Goal: Transaction & Acquisition: Book appointment/travel/reservation

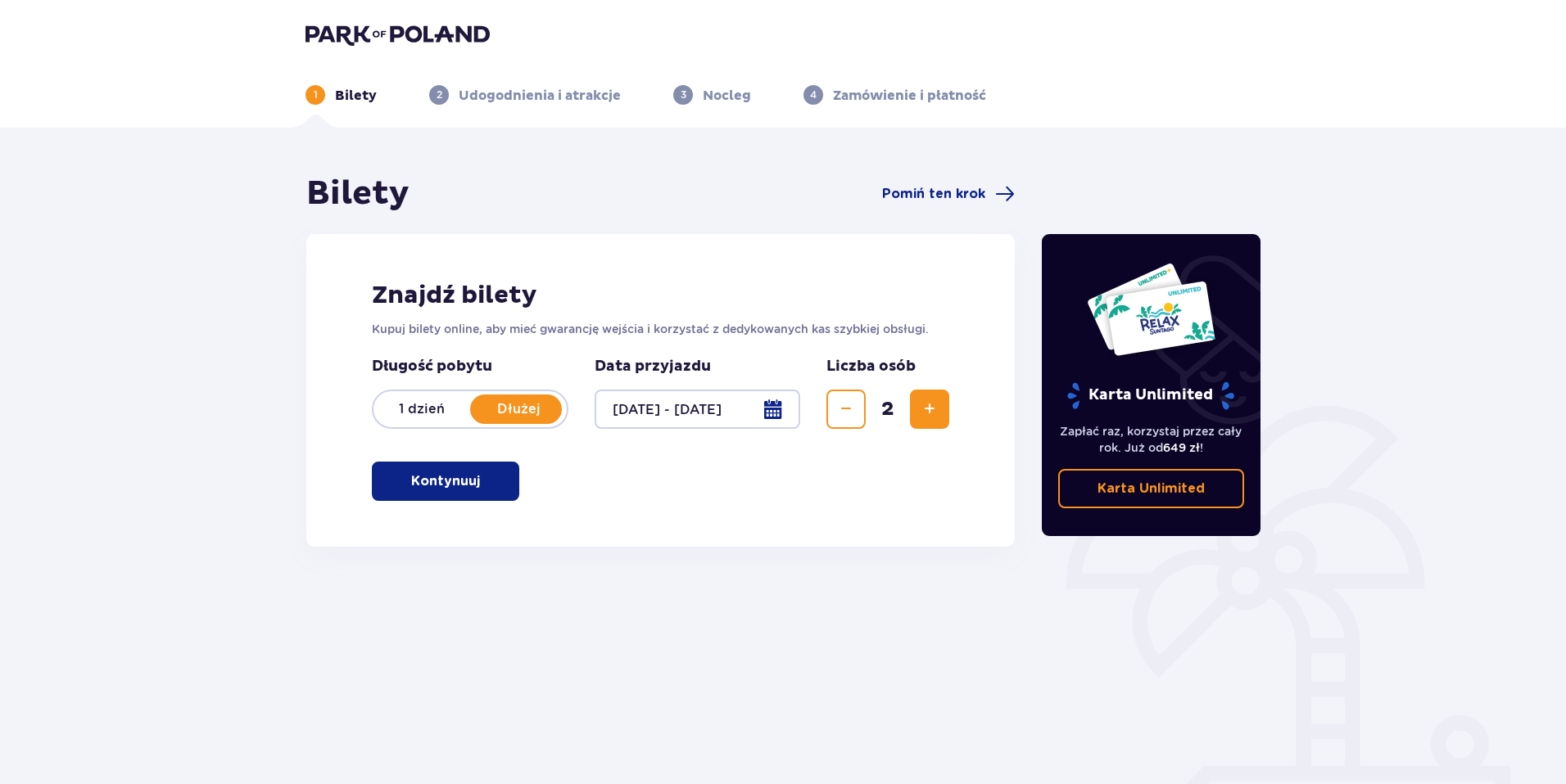
click at [461, 477] on p "Kontynuuj" at bounding box center [445, 482] width 69 height 18
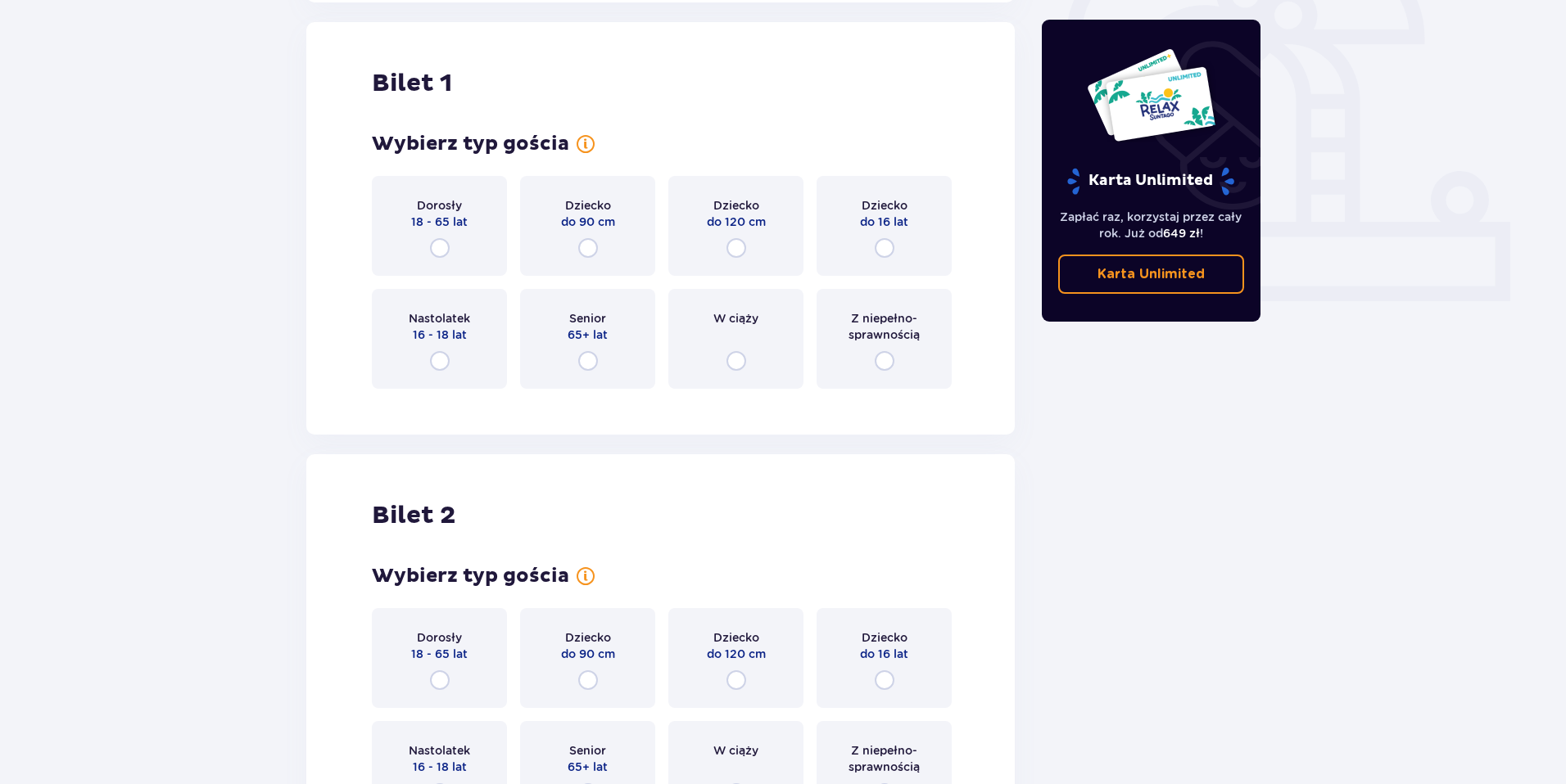
scroll to position [546, 0]
click at [444, 242] on input "radio" at bounding box center [440, 246] width 20 height 20
radio input "true"
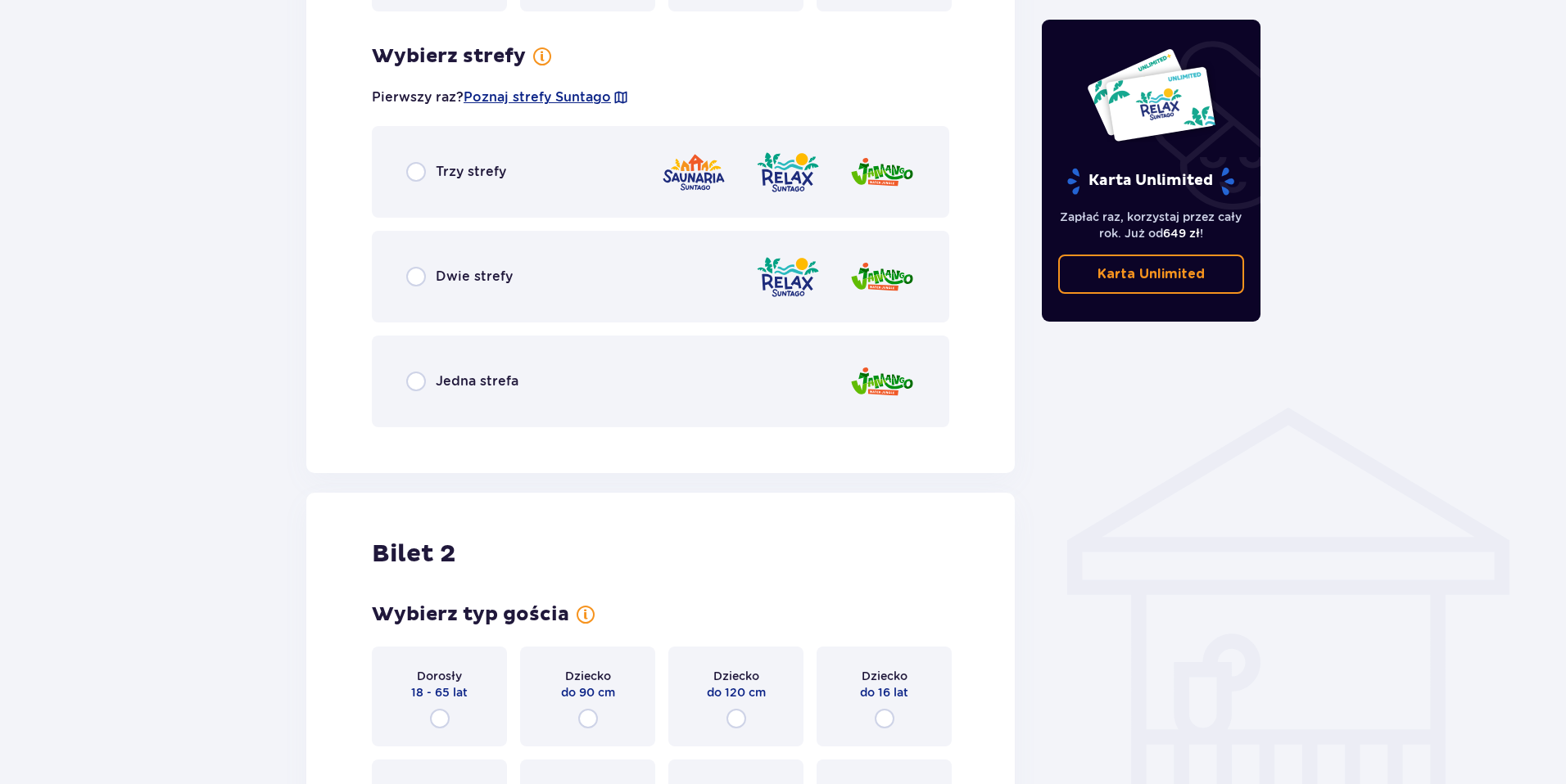
scroll to position [664, 0]
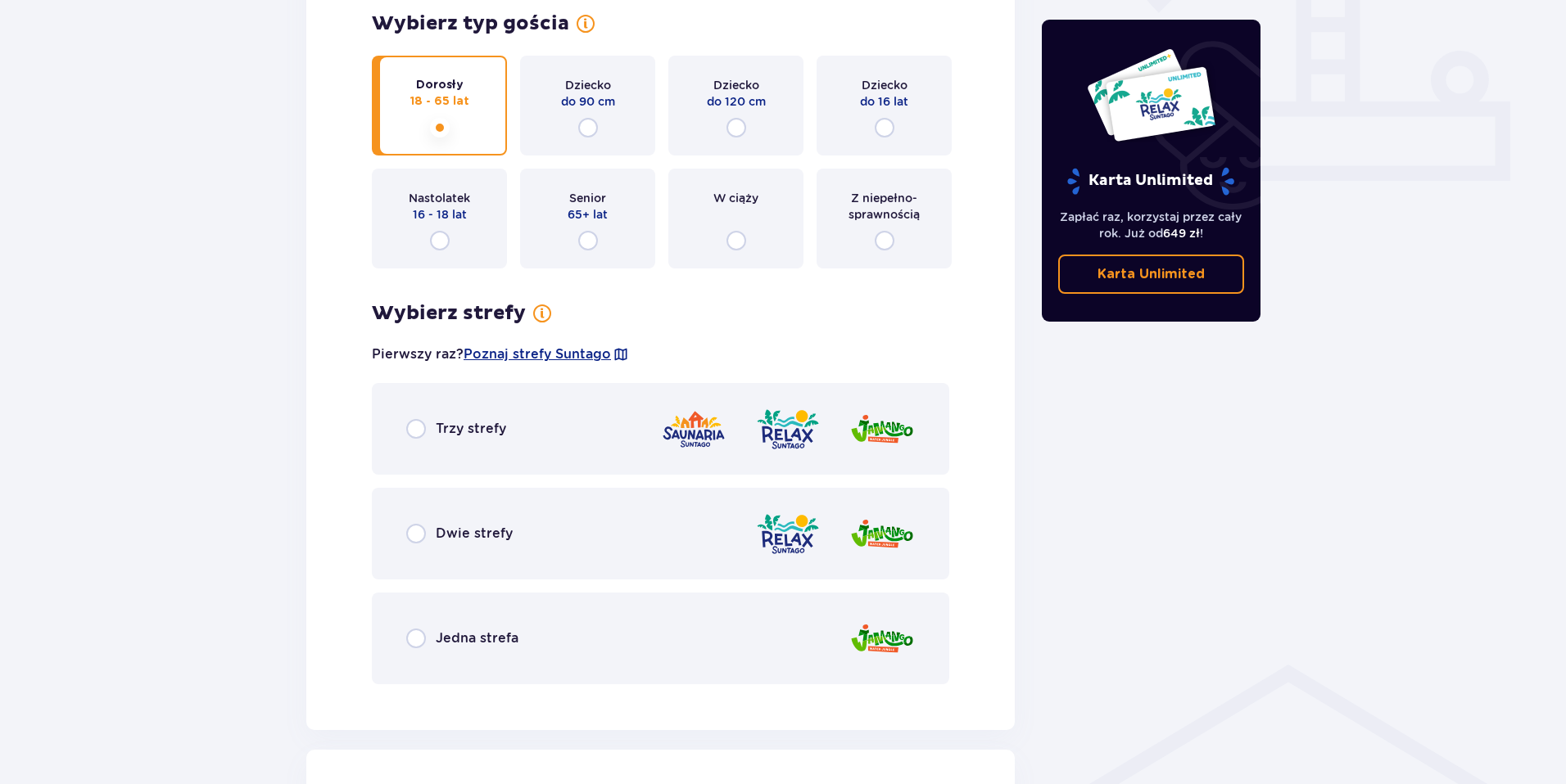
click at [424, 429] on input "radio" at bounding box center [416, 429] width 20 height 20
radio input "true"
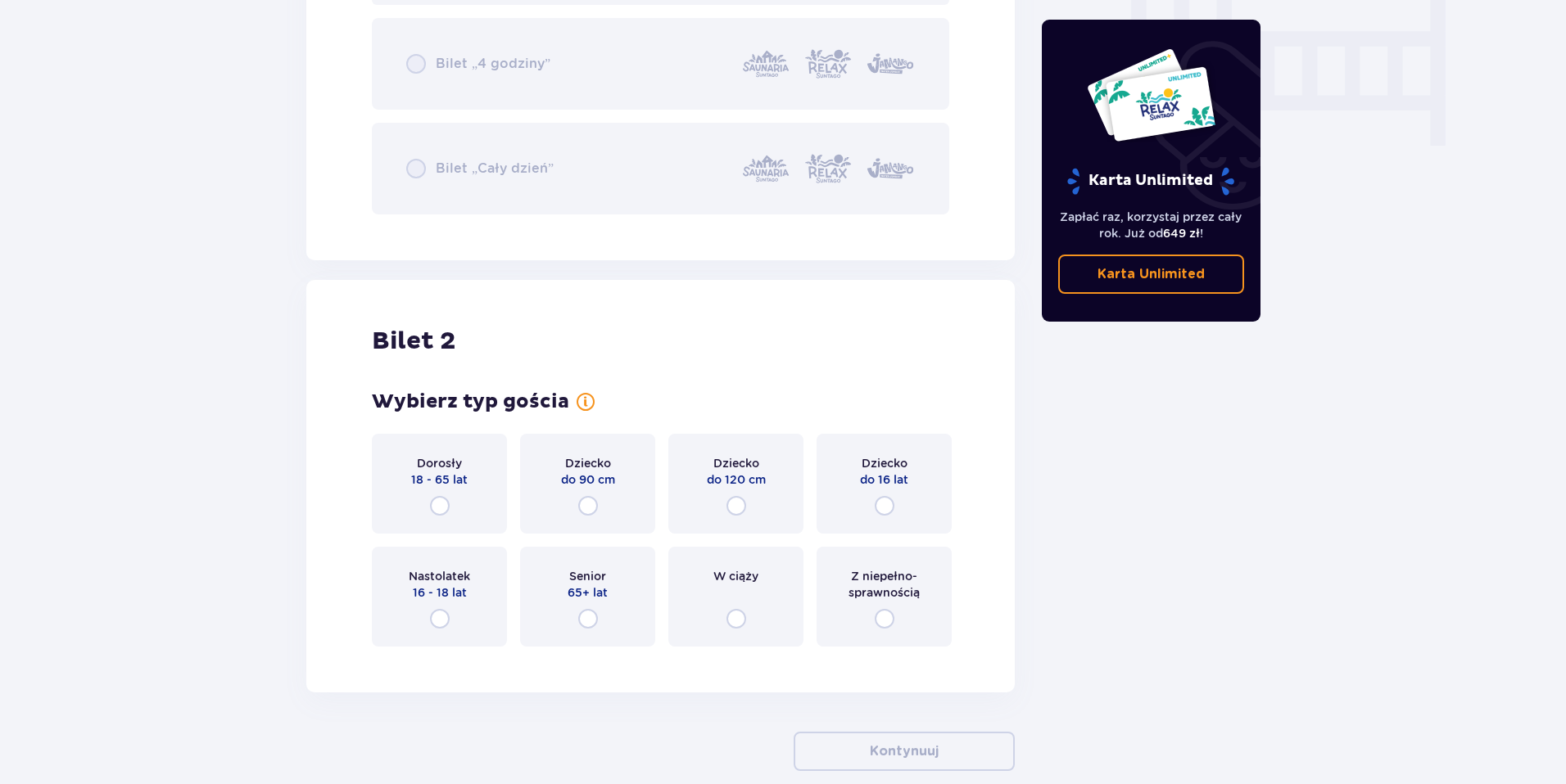
scroll to position [1705, 0]
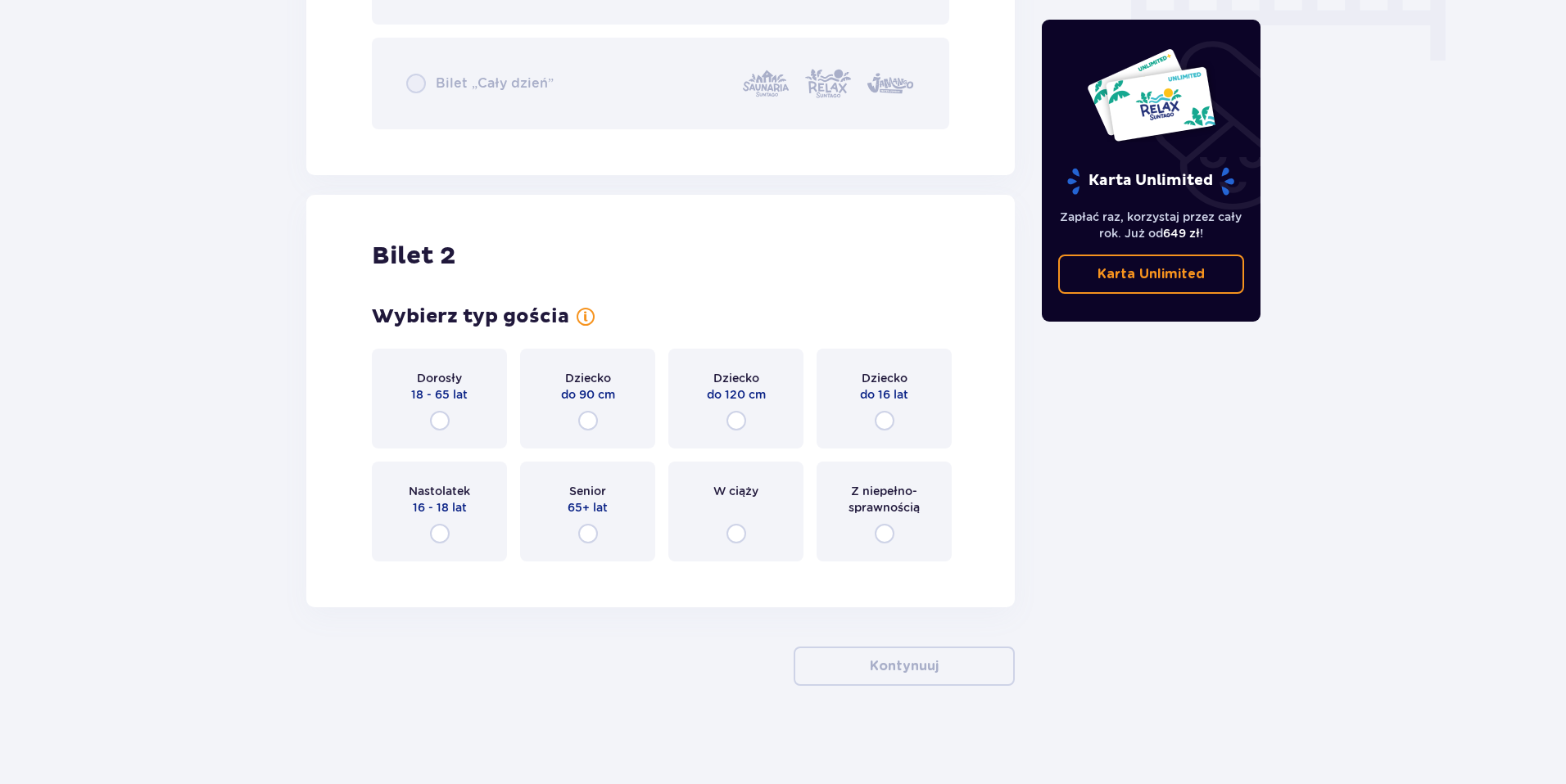
click at [440, 425] on input "radio" at bounding box center [440, 420] width 20 height 20
radio input "true"
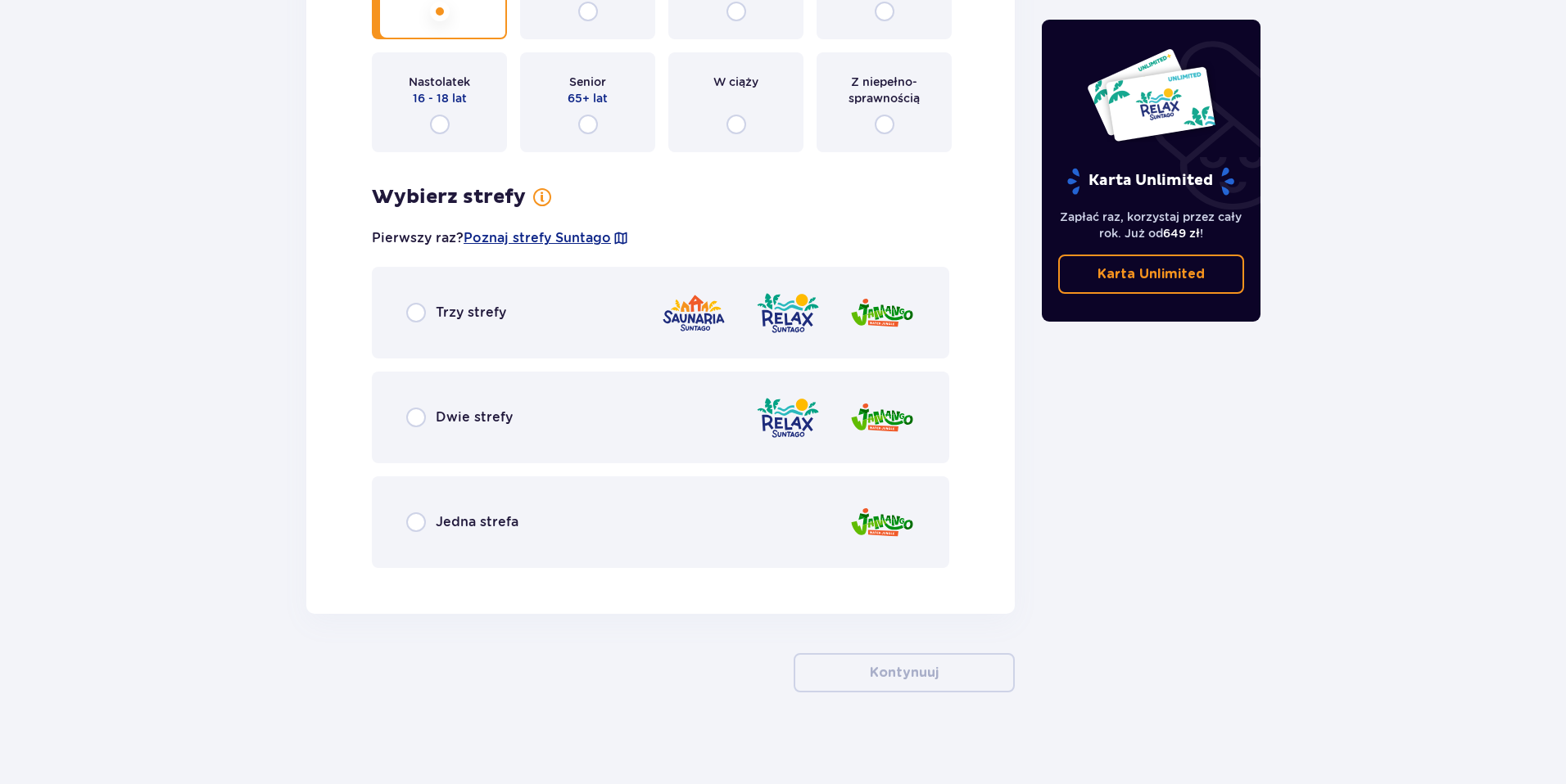
scroll to position [2121, 0]
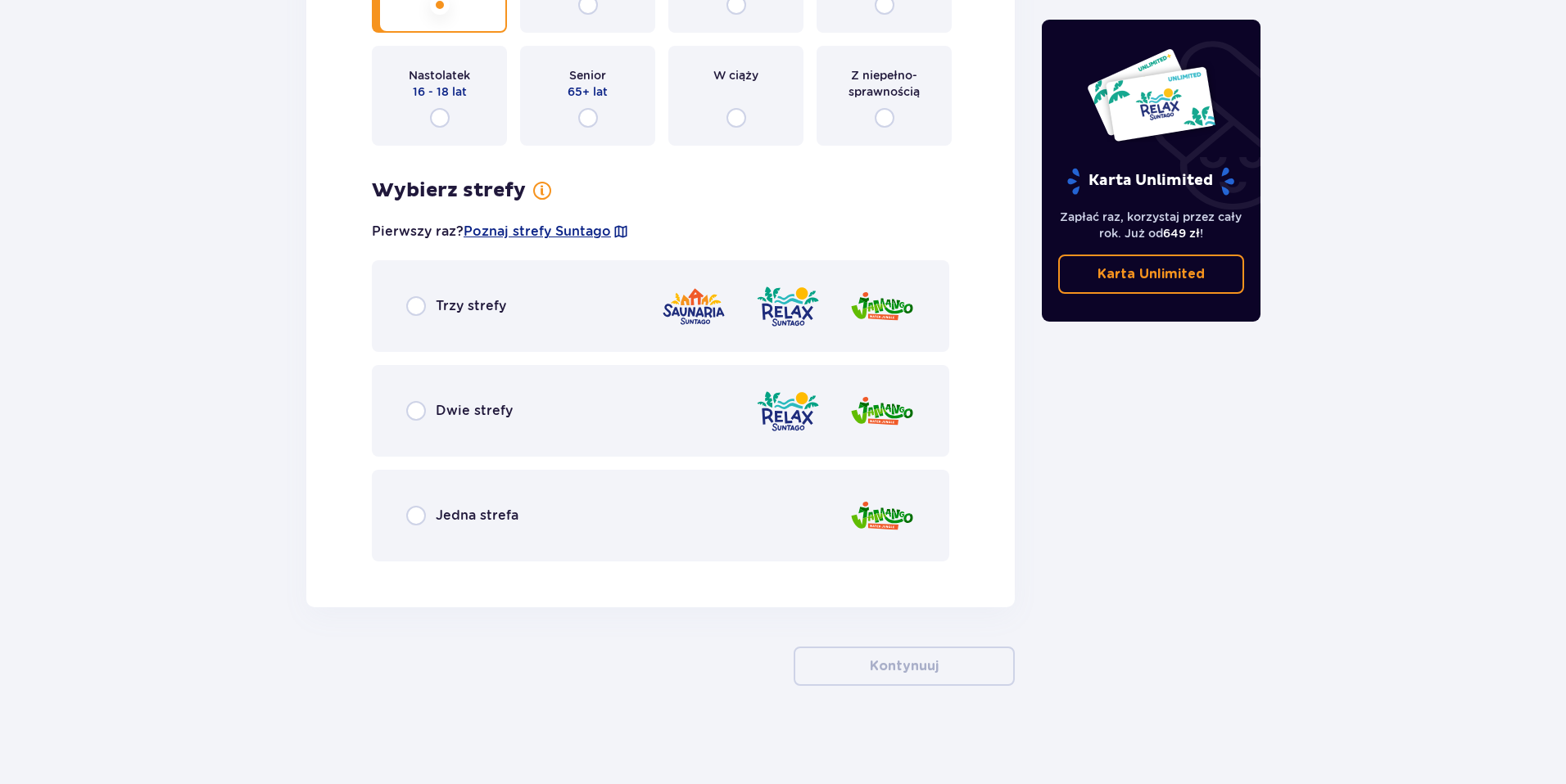
click at [425, 304] on input "radio" at bounding box center [416, 306] width 20 height 20
radio input "true"
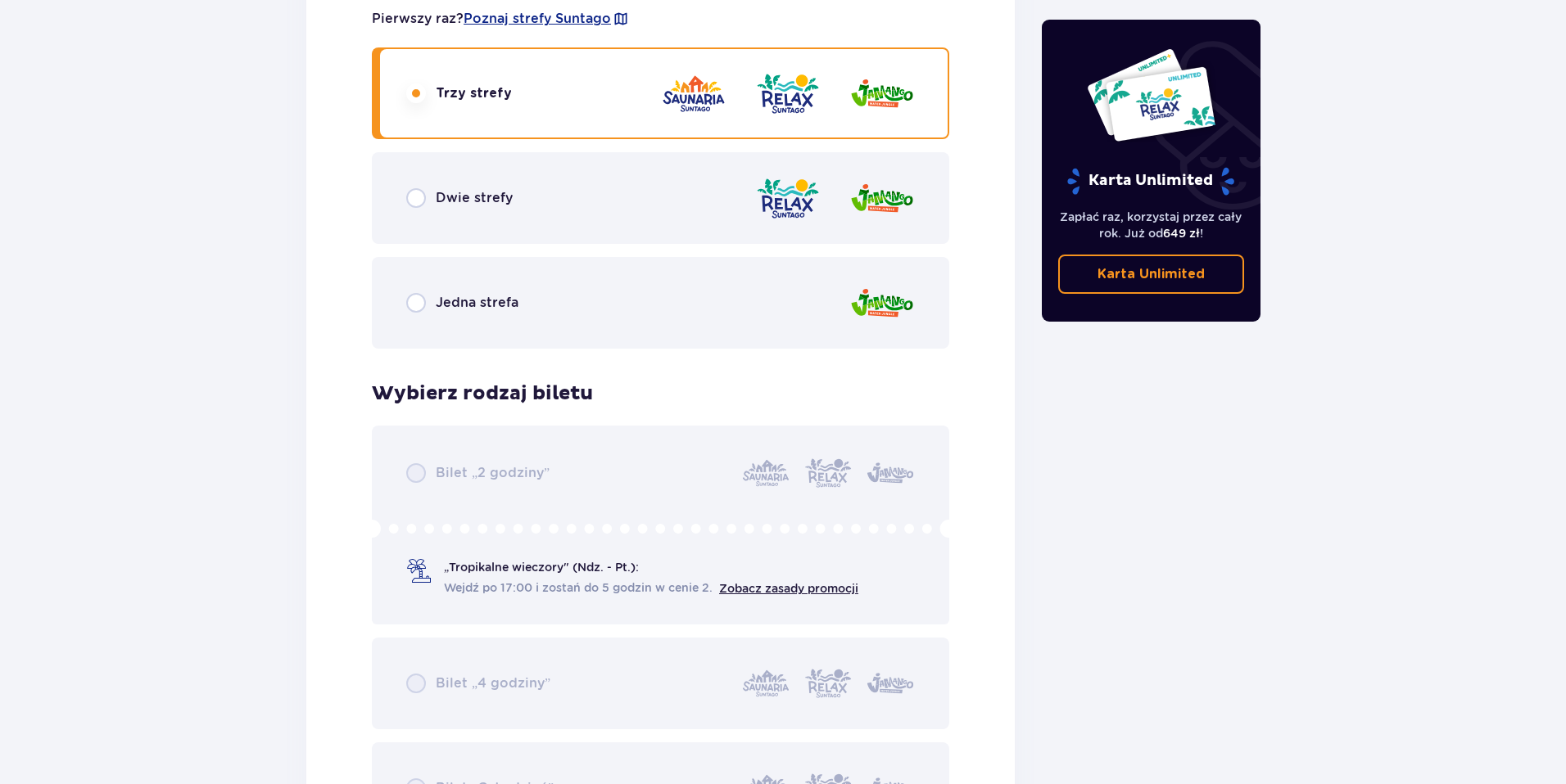
scroll to position [2606, 0]
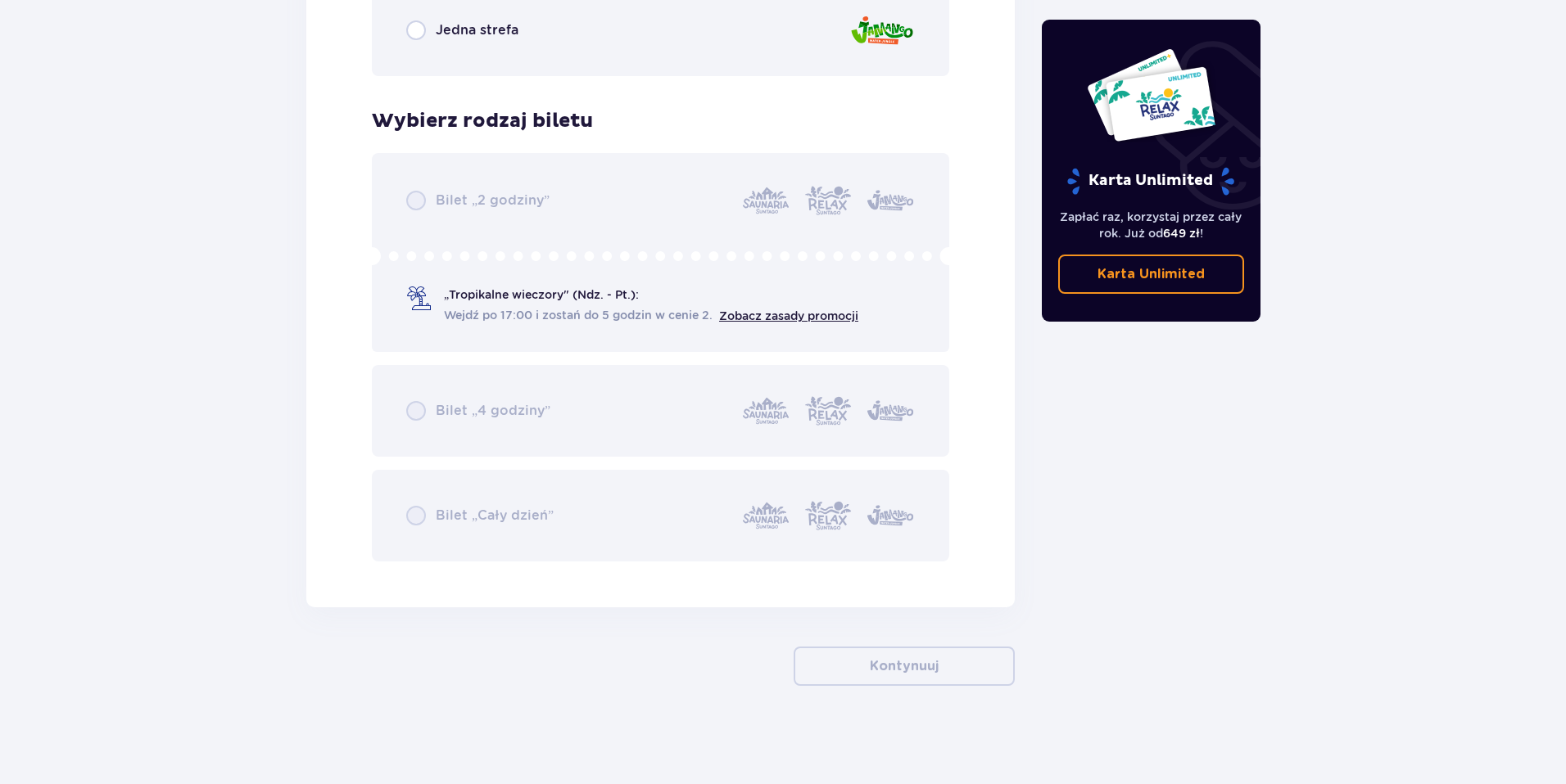
click at [412, 510] on div "Bilet „2 godziny” „Tropikalne wieczory" (Ndz. - Pt.): Wejdź po 17:00 i zostań d…" at bounding box center [660, 357] width 578 height 409
click at [412, 512] on div "Bilet „2 godziny” „Tropikalne wieczory" (Ndz. - Pt.): Wejdź po 17:00 i zostań d…" at bounding box center [660, 357] width 578 height 409
click at [497, 482] on div "Bilet „2 godziny” „Tropikalne wieczory" (Ndz. - Pt.): Wejdź po 17:00 i zostań d…" at bounding box center [660, 357] width 578 height 409
click at [547, 442] on div "Bilet „2 godziny” „Tropikalne wieczory" (Ndz. - Pt.): Wejdź po 17:00 i zostań d…" at bounding box center [660, 357] width 578 height 409
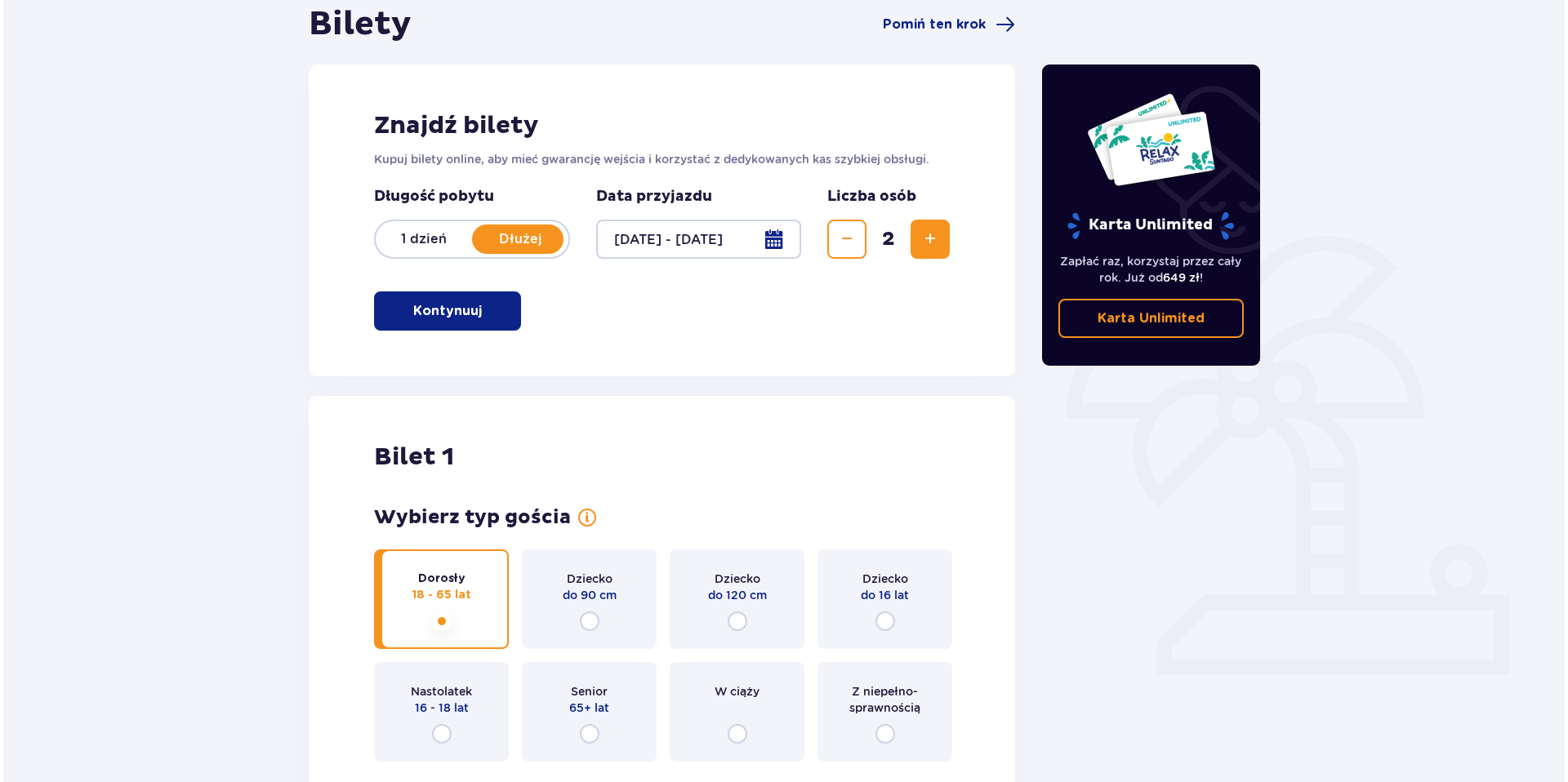
scroll to position [171, 0]
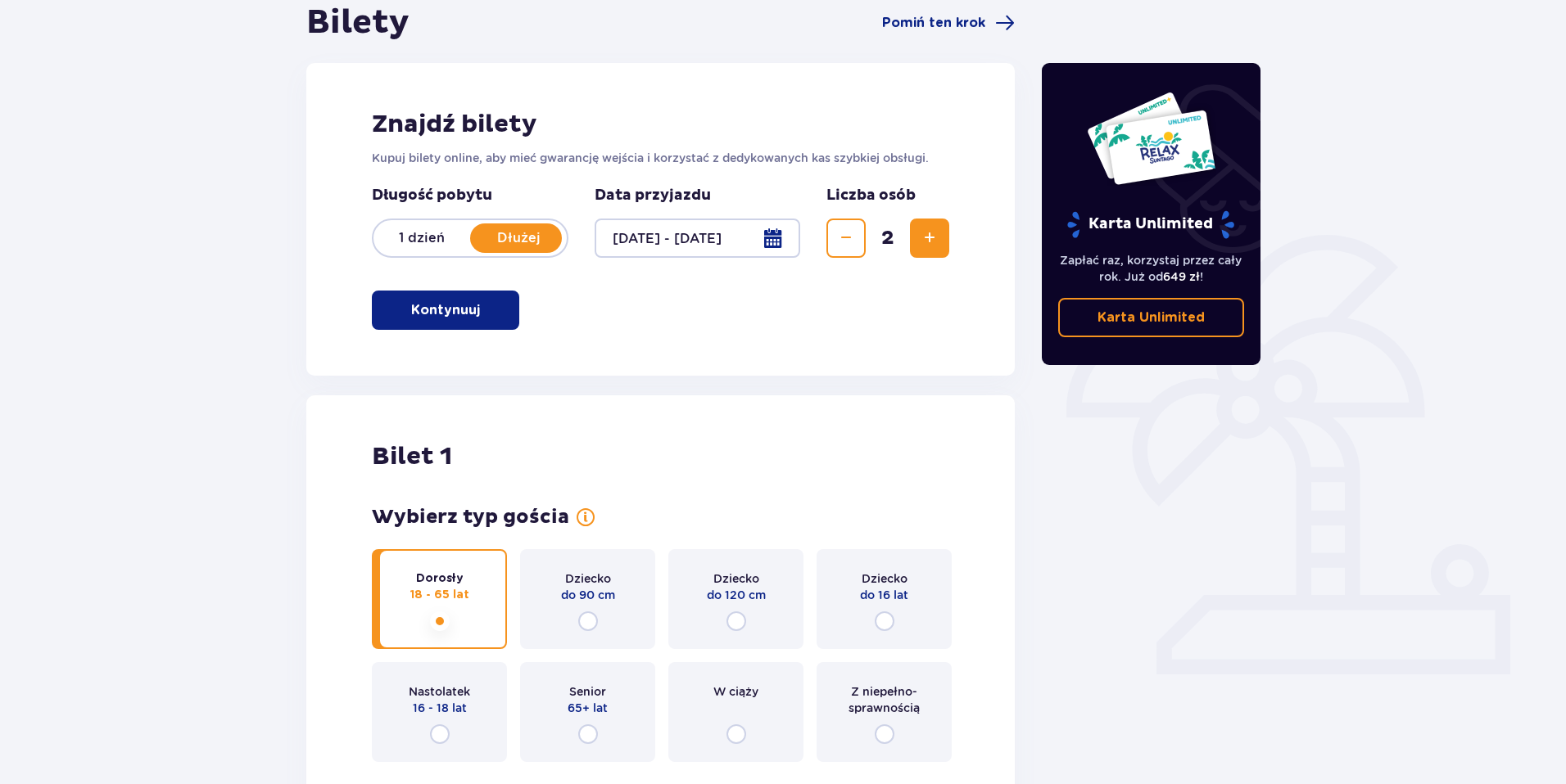
click at [774, 237] on div at bounding box center [697, 238] width 206 height 39
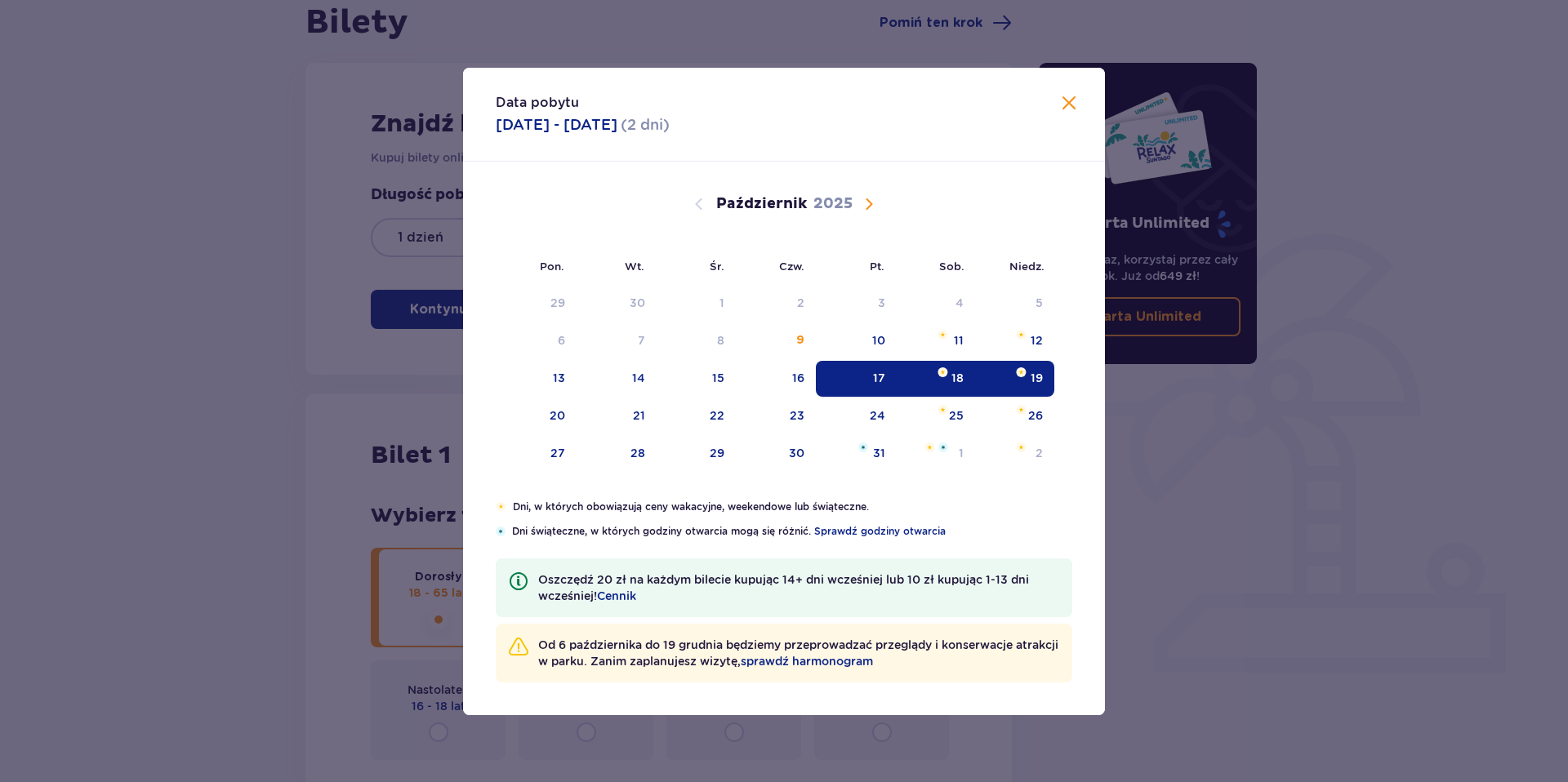
click at [949, 377] on div "18" at bounding box center [936, 379] width 80 height 36
click at [1041, 385] on div "19" at bounding box center [1037, 378] width 12 height 16
type input "[DATE] - [DATE]"
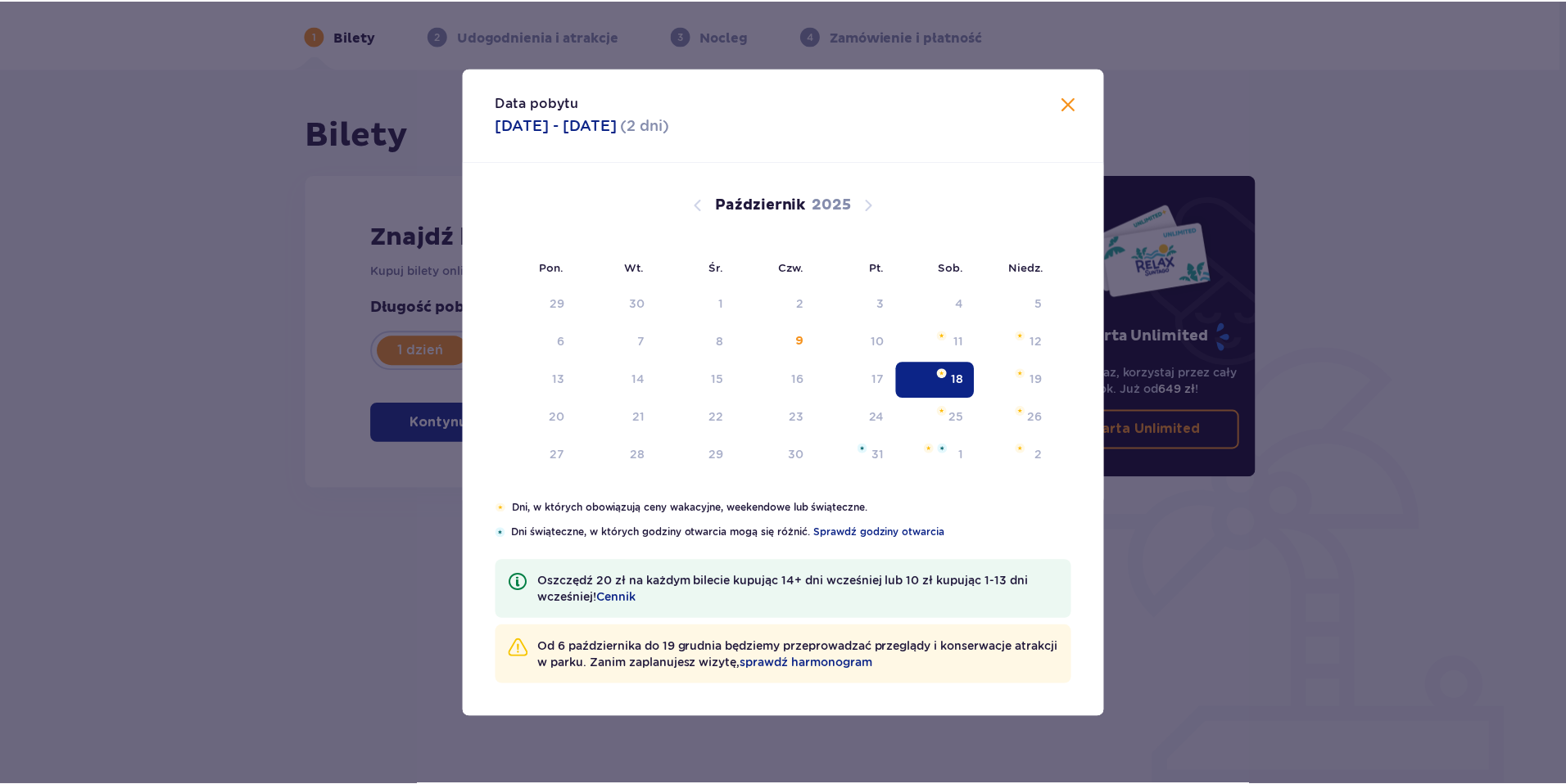
scroll to position [59, 0]
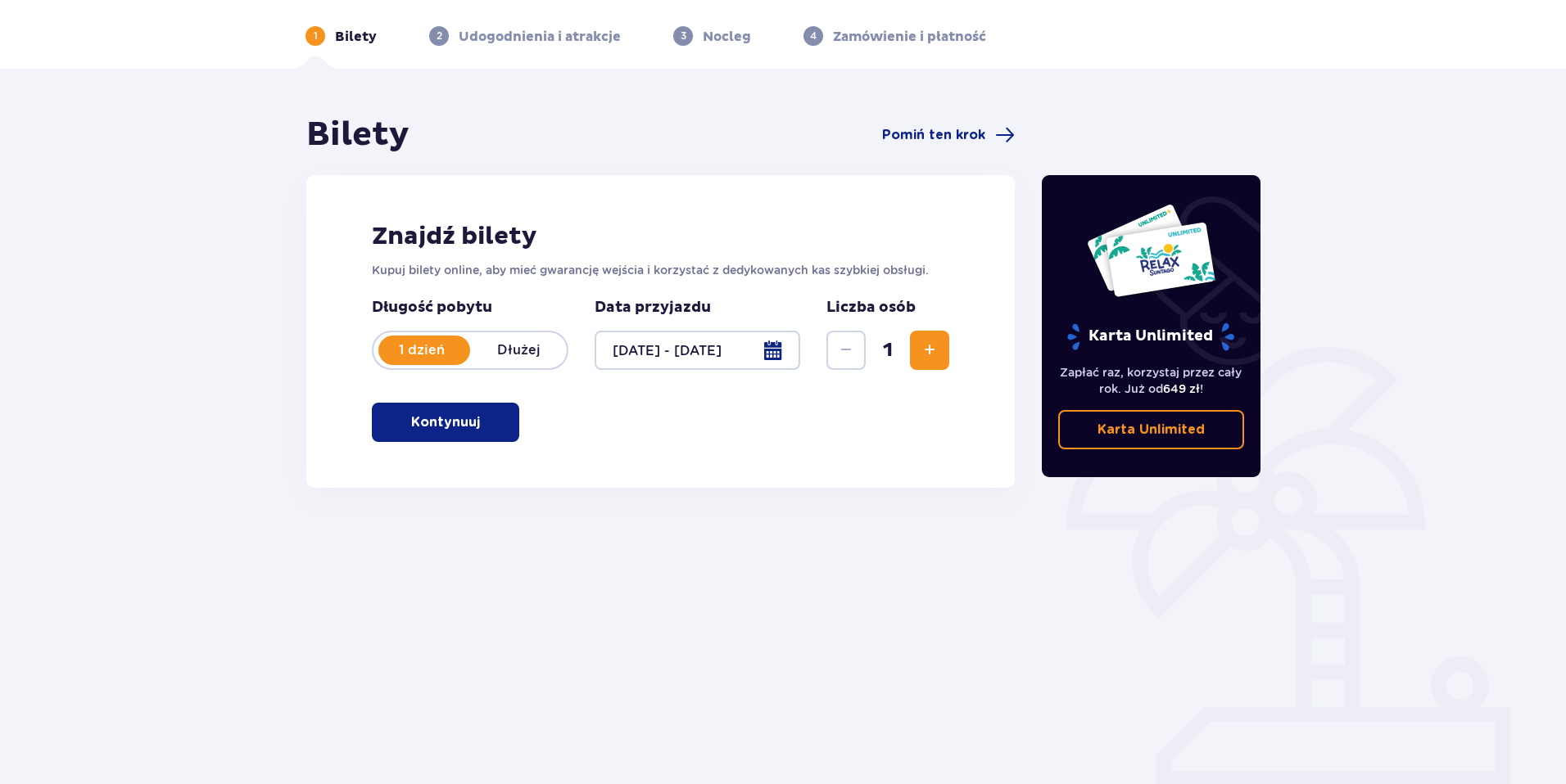
click at [444, 425] on p "Kontynuuj" at bounding box center [445, 422] width 69 height 18
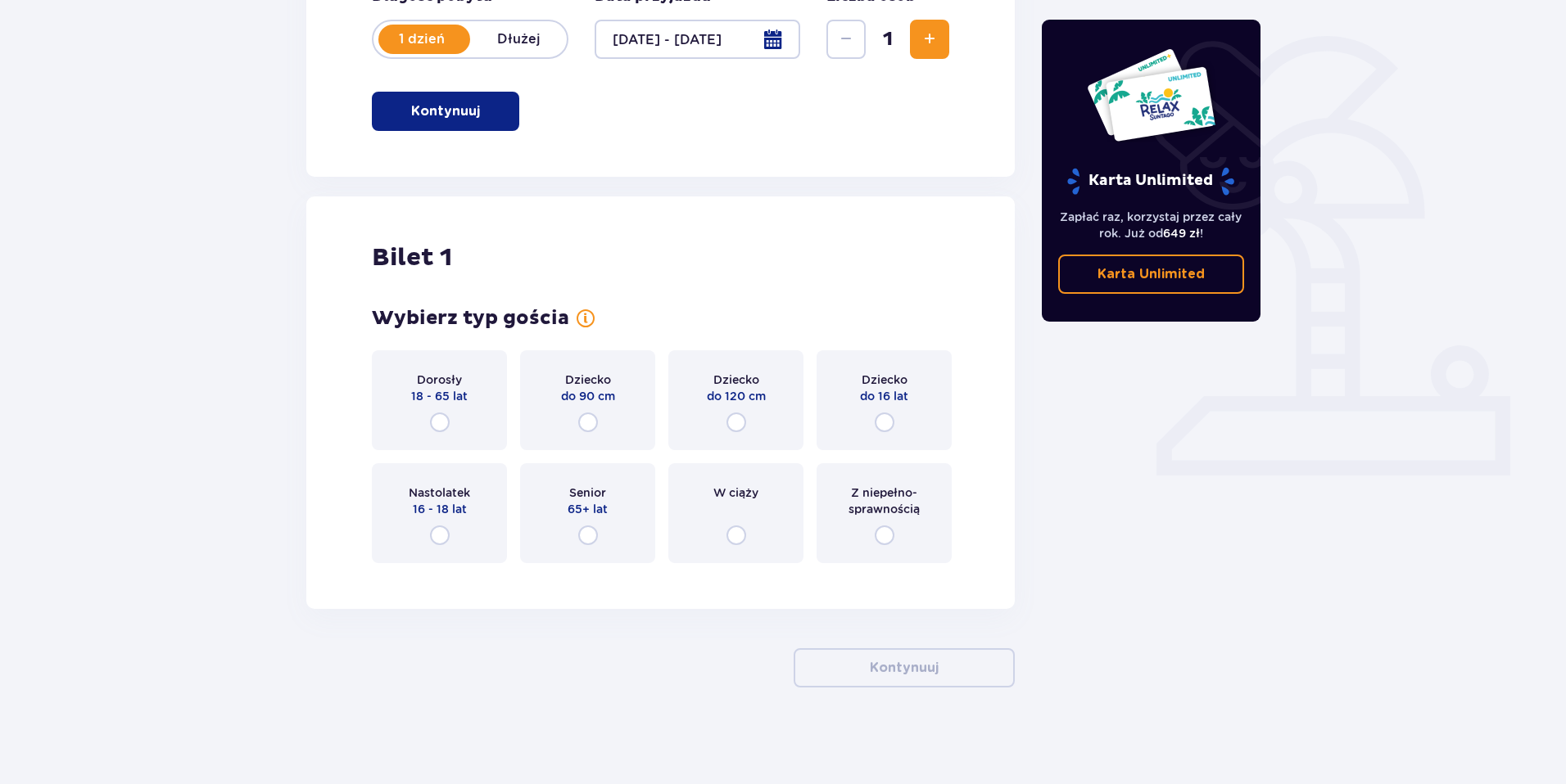
scroll to position [372, 0]
click at [443, 426] on input "radio" at bounding box center [440, 420] width 20 height 20
radio input "true"
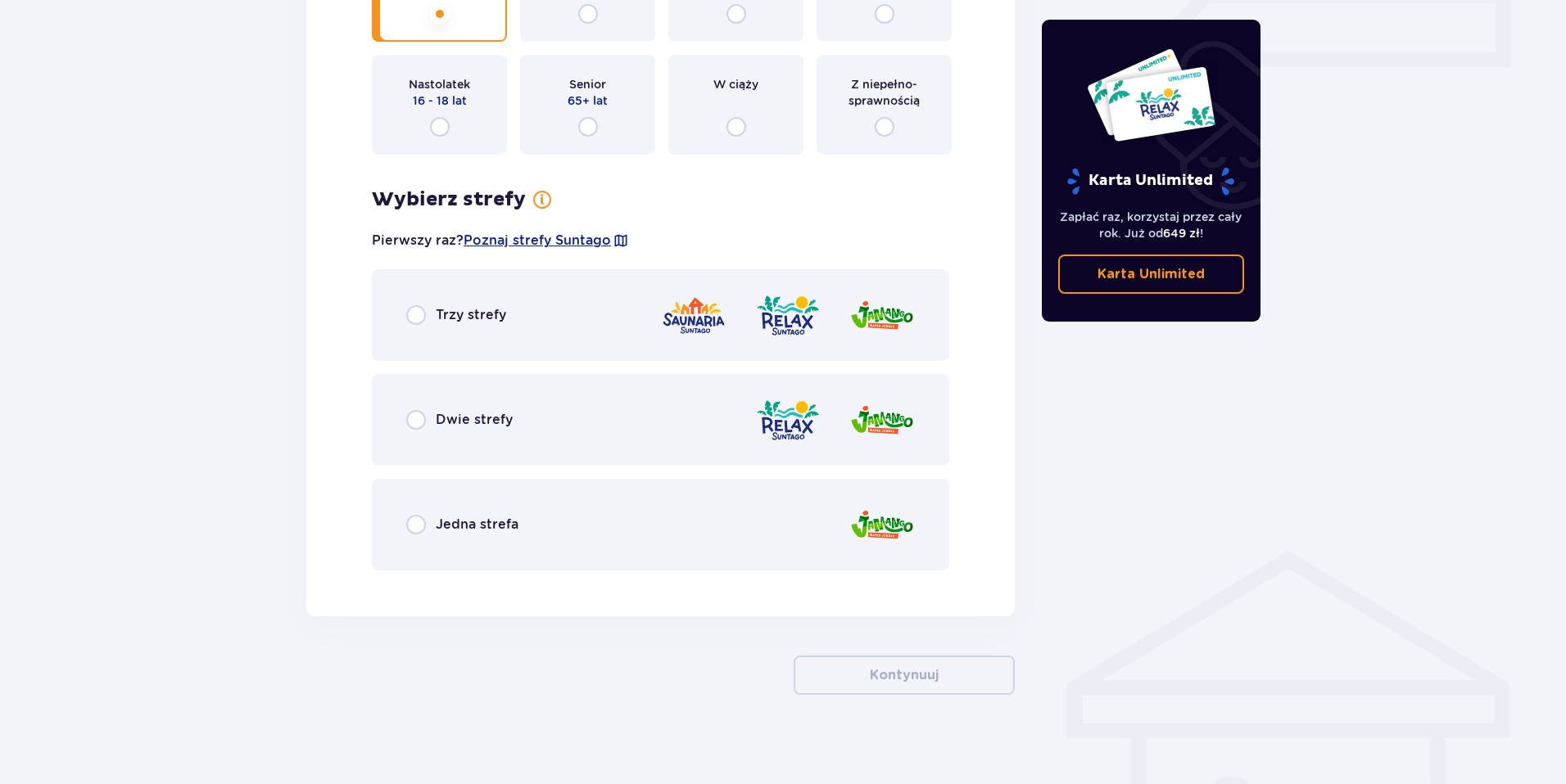
scroll to position [788, 0]
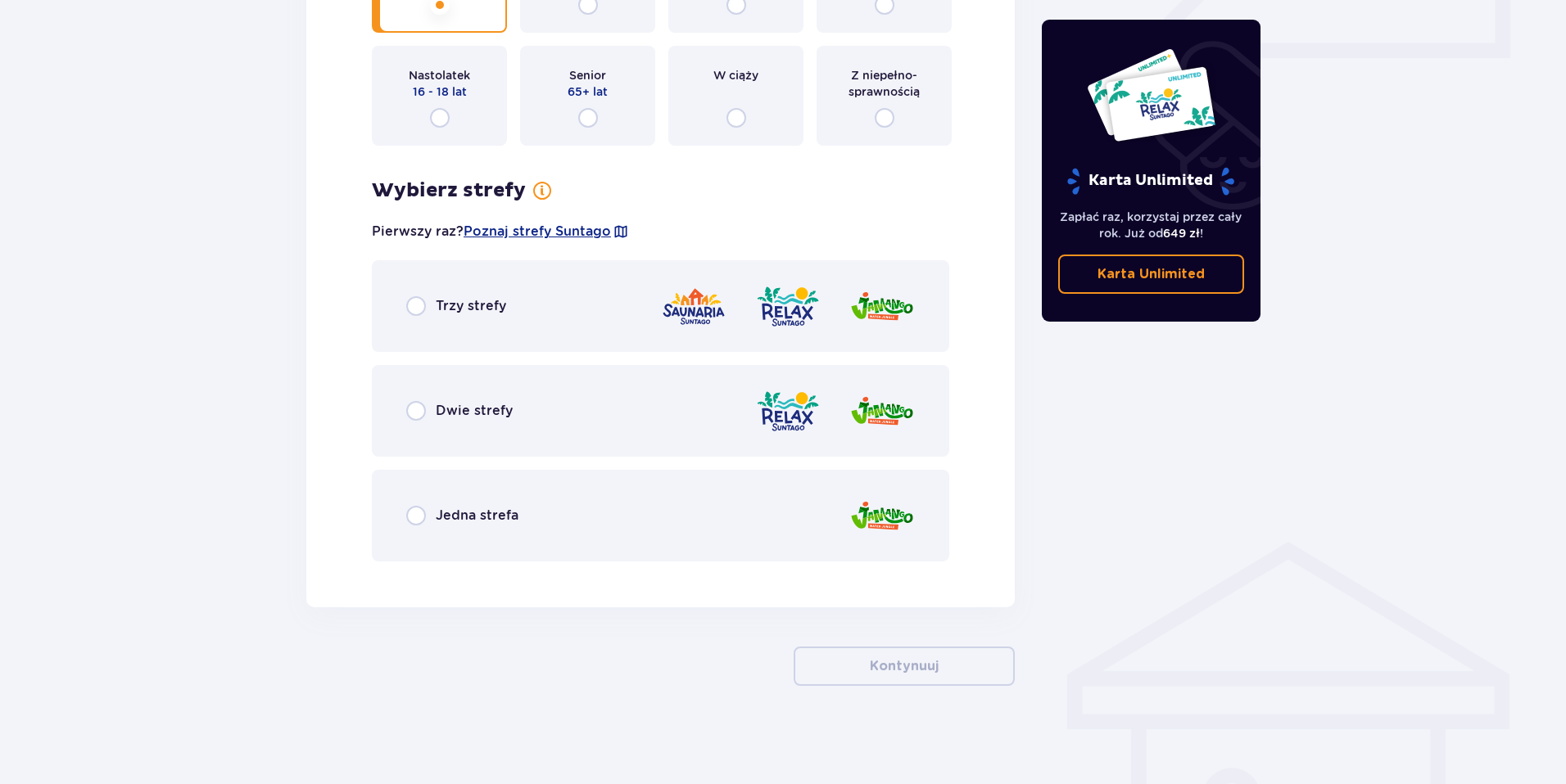
click at [413, 313] on input "radio" at bounding box center [416, 306] width 20 height 20
radio input "true"
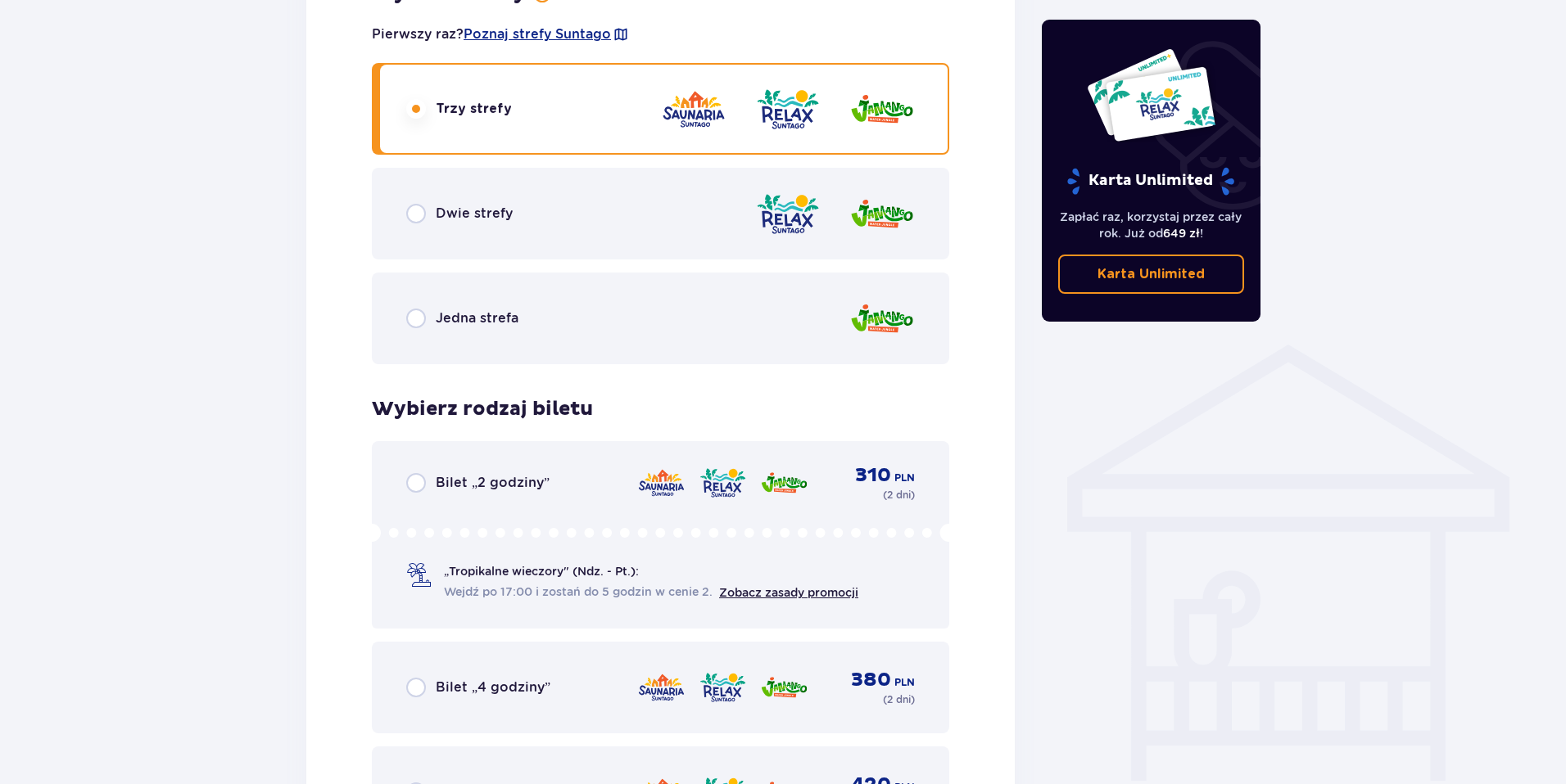
scroll to position [0, 0]
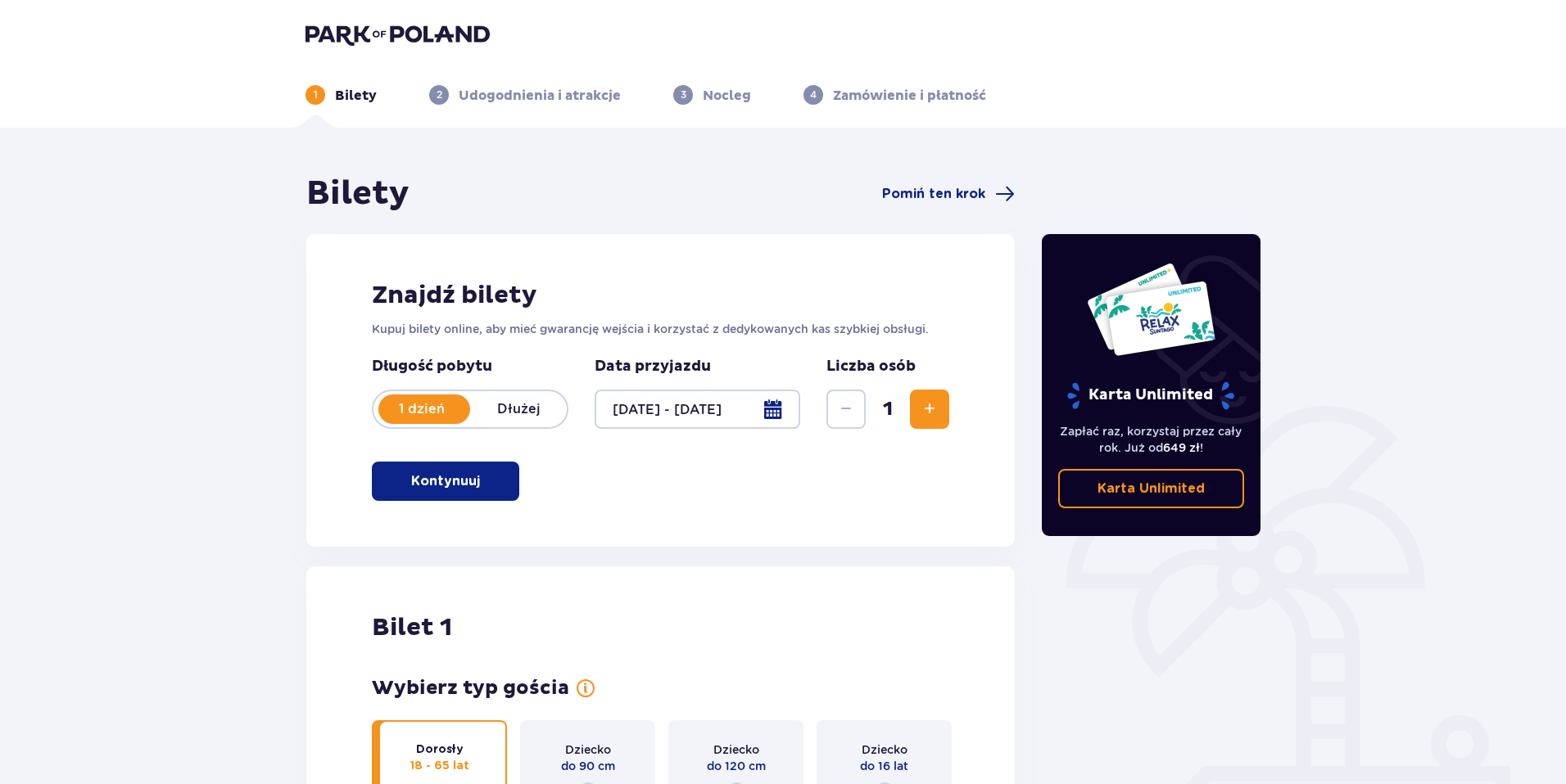
click at [942, 409] on button "Zwiększ" at bounding box center [929, 409] width 39 height 39
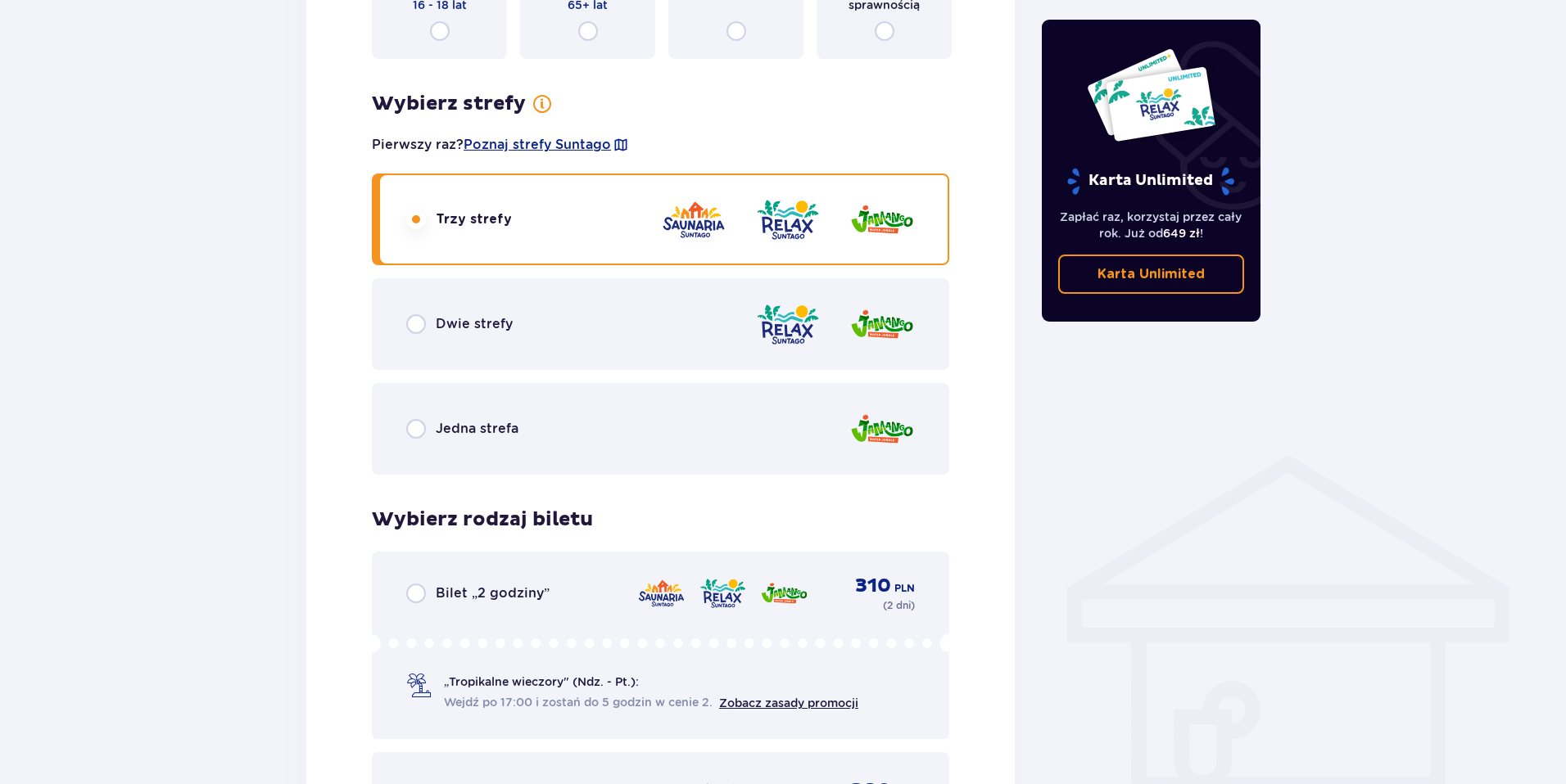
scroll to position [1438, 0]
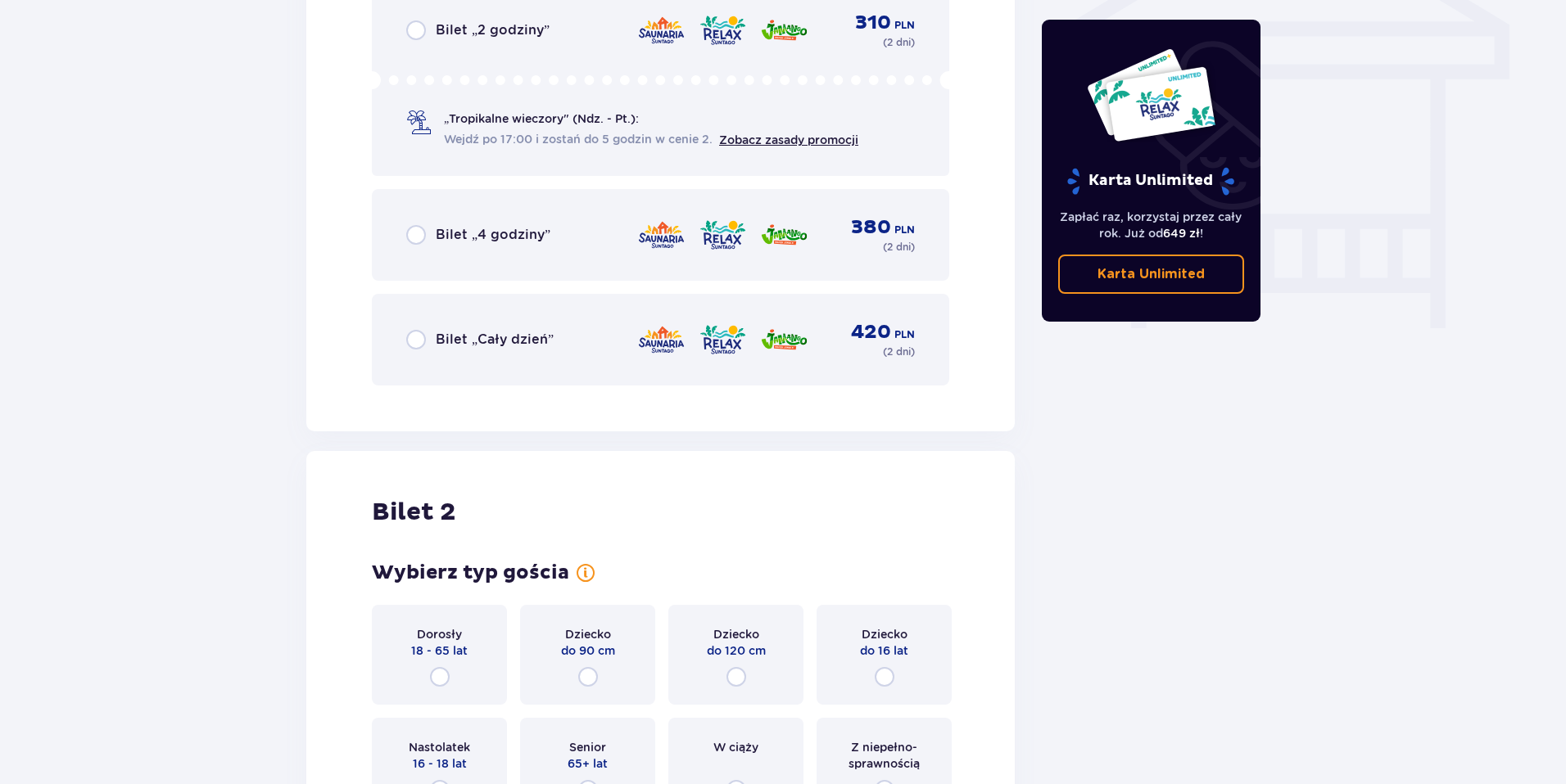
click at [439, 674] on input "radio" at bounding box center [440, 677] width 20 height 20
radio input "true"
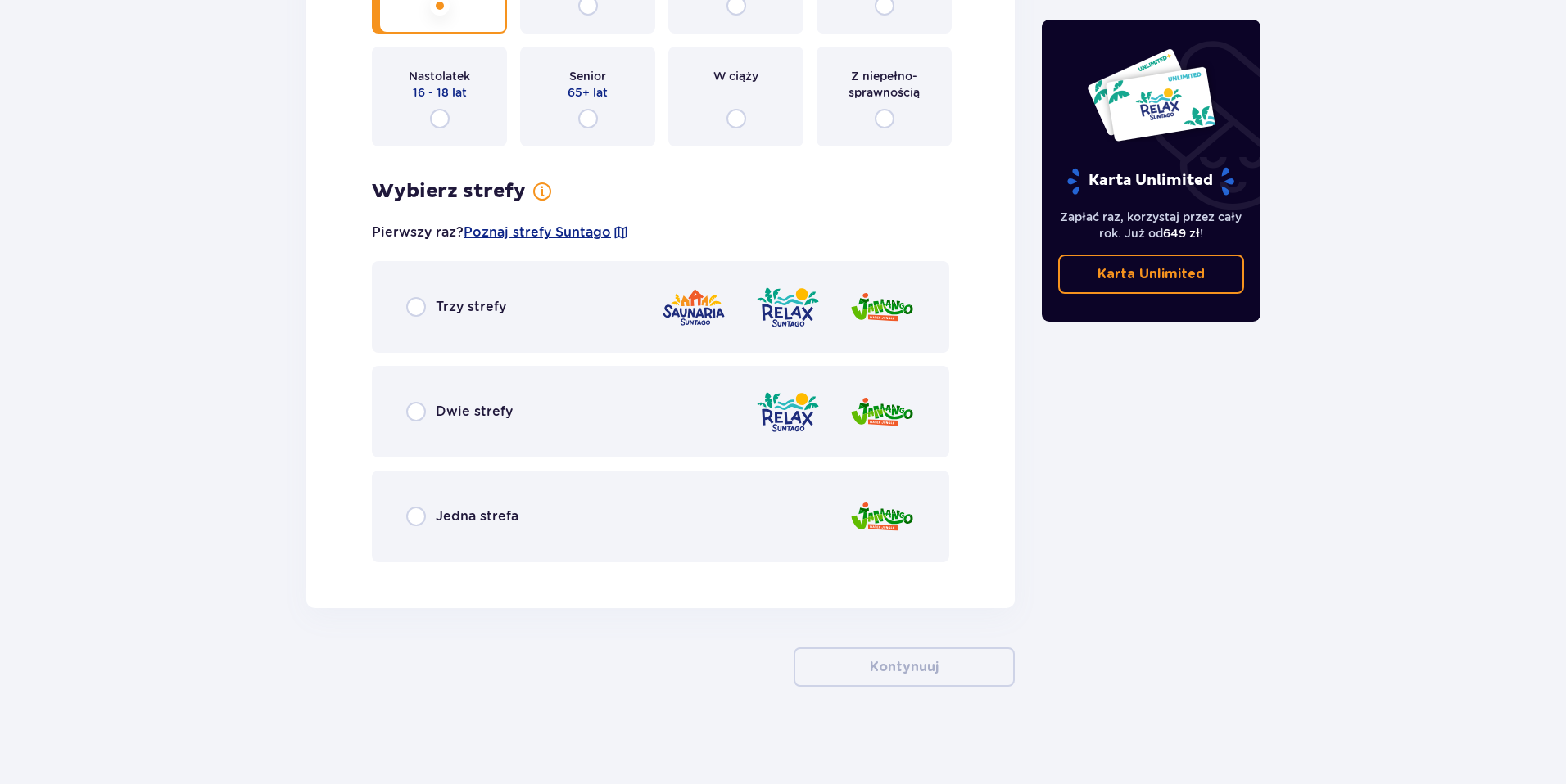
scroll to position [2109, 0]
click at [414, 304] on input "radio" at bounding box center [416, 306] width 20 height 20
radio input "true"
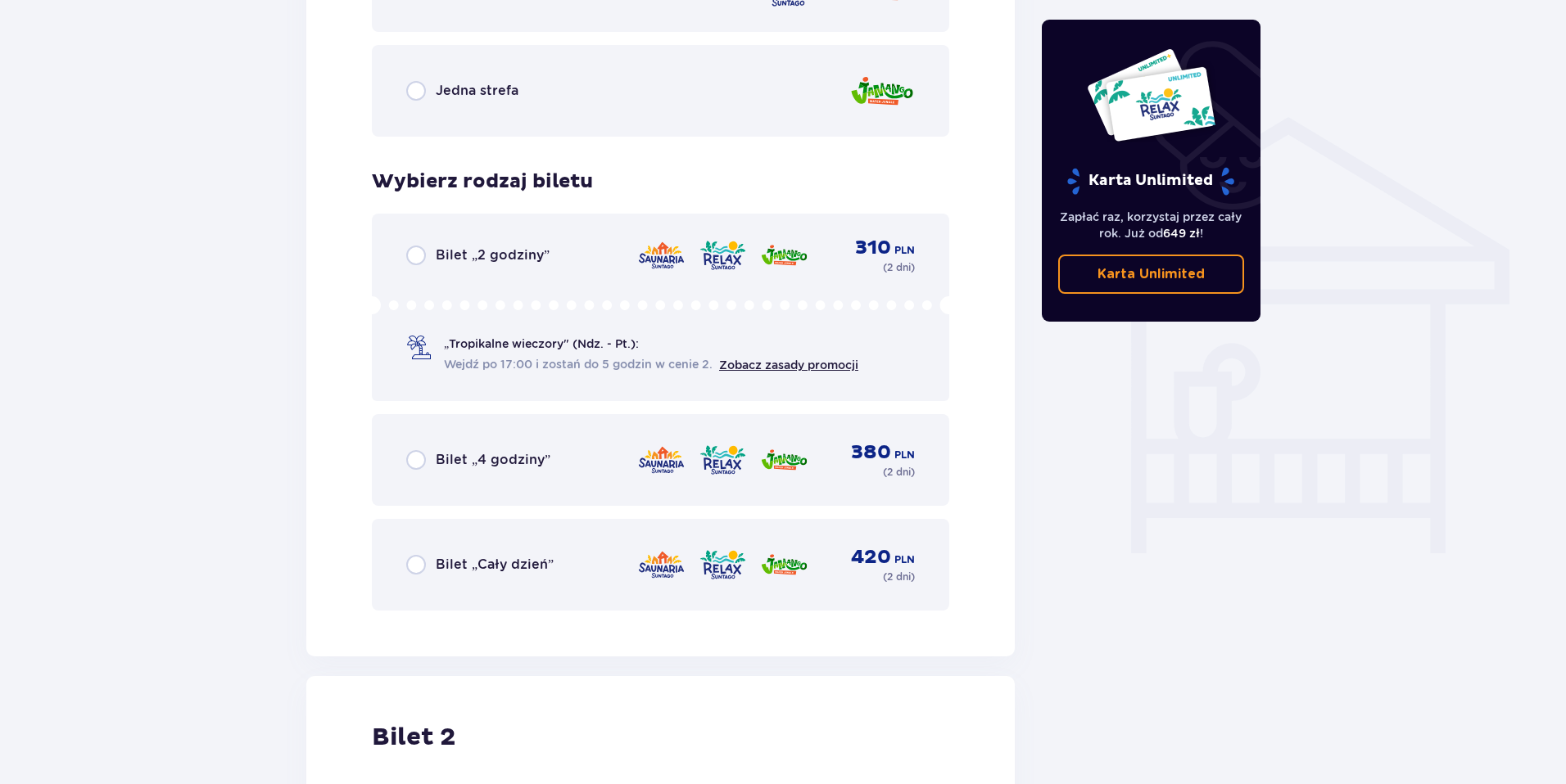
scroll to position [1266, 0]
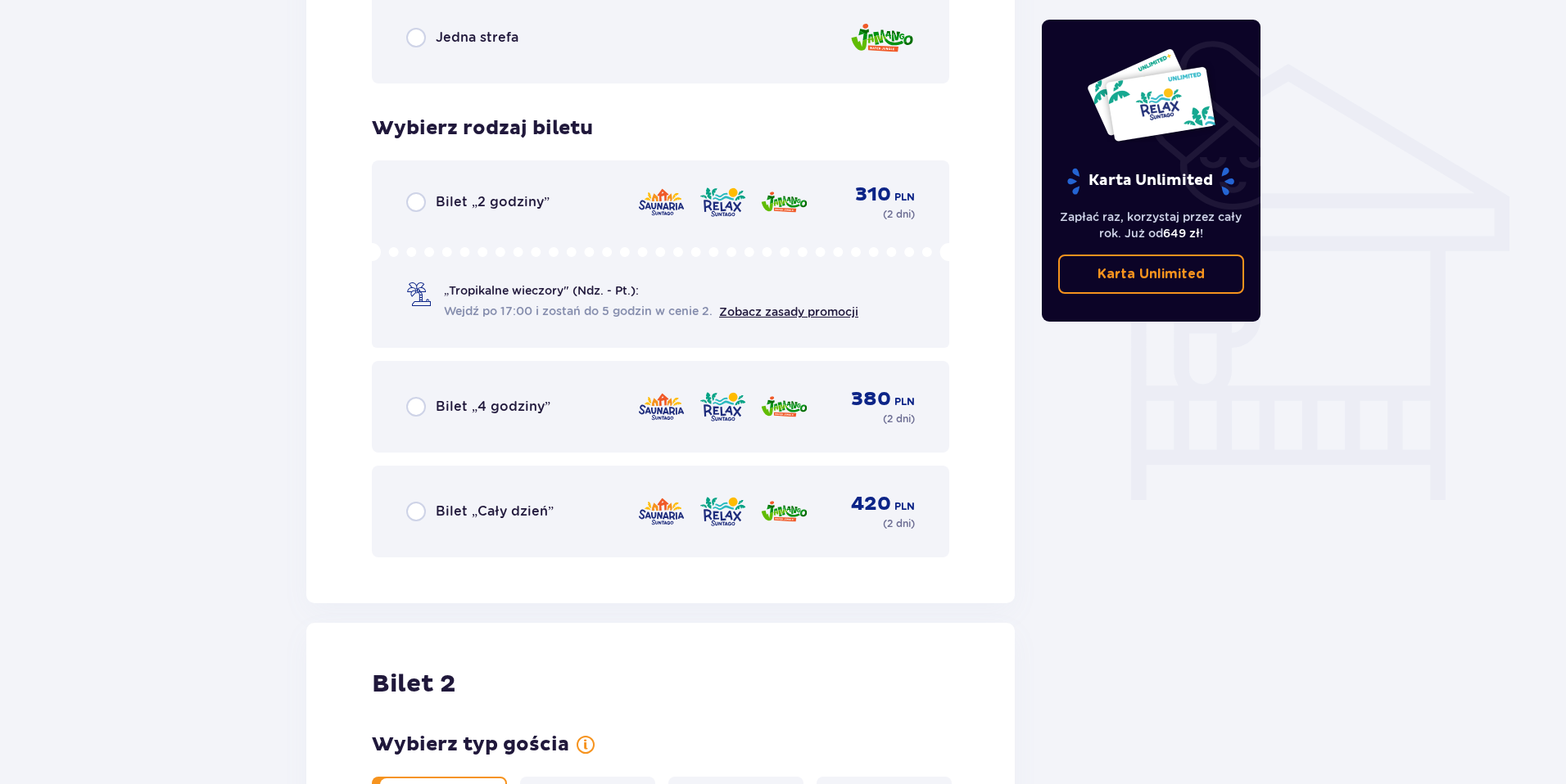
click at [414, 511] on input "radio" at bounding box center [416, 512] width 20 height 20
radio input "true"
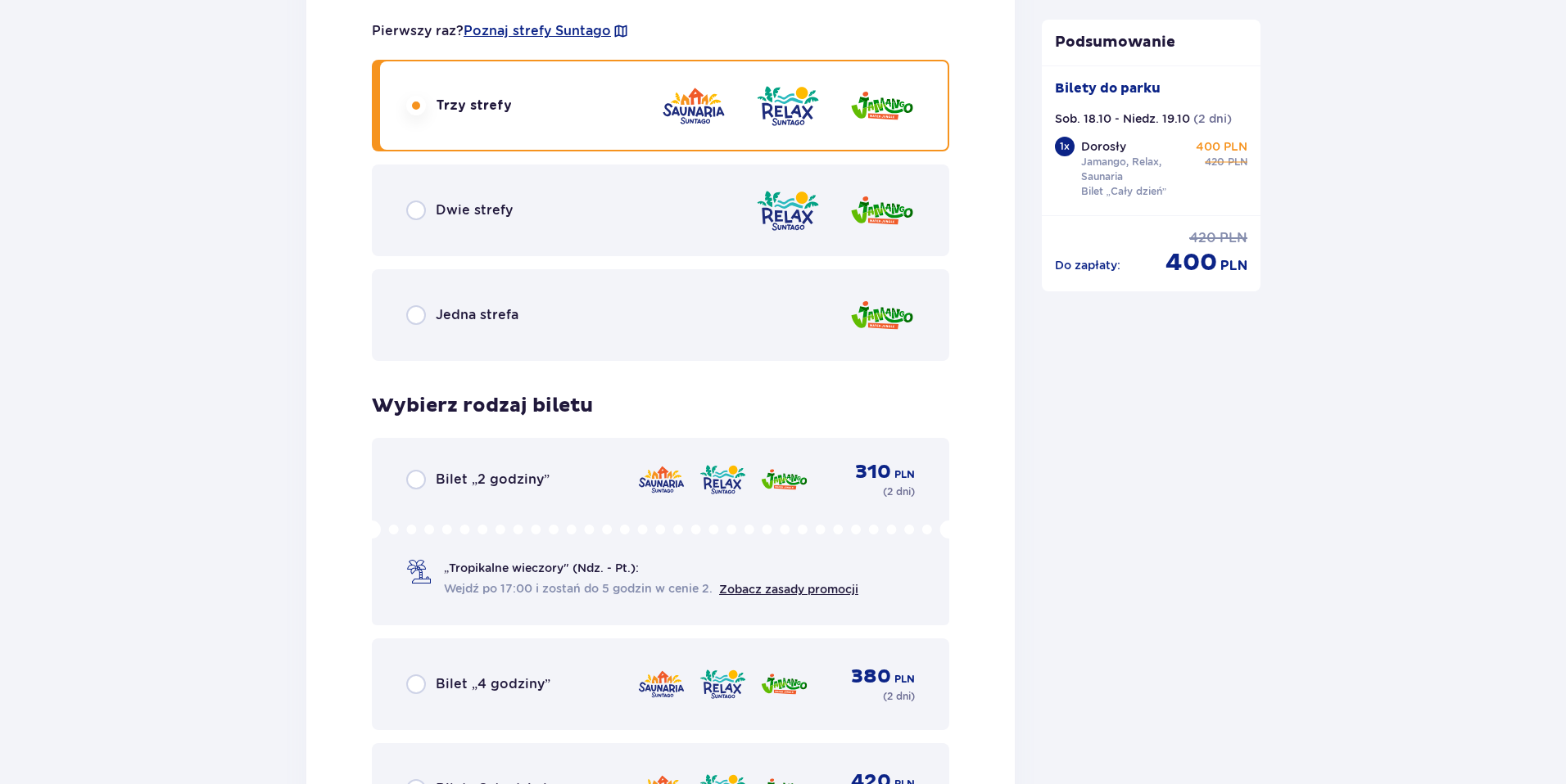
scroll to position [2583, 0]
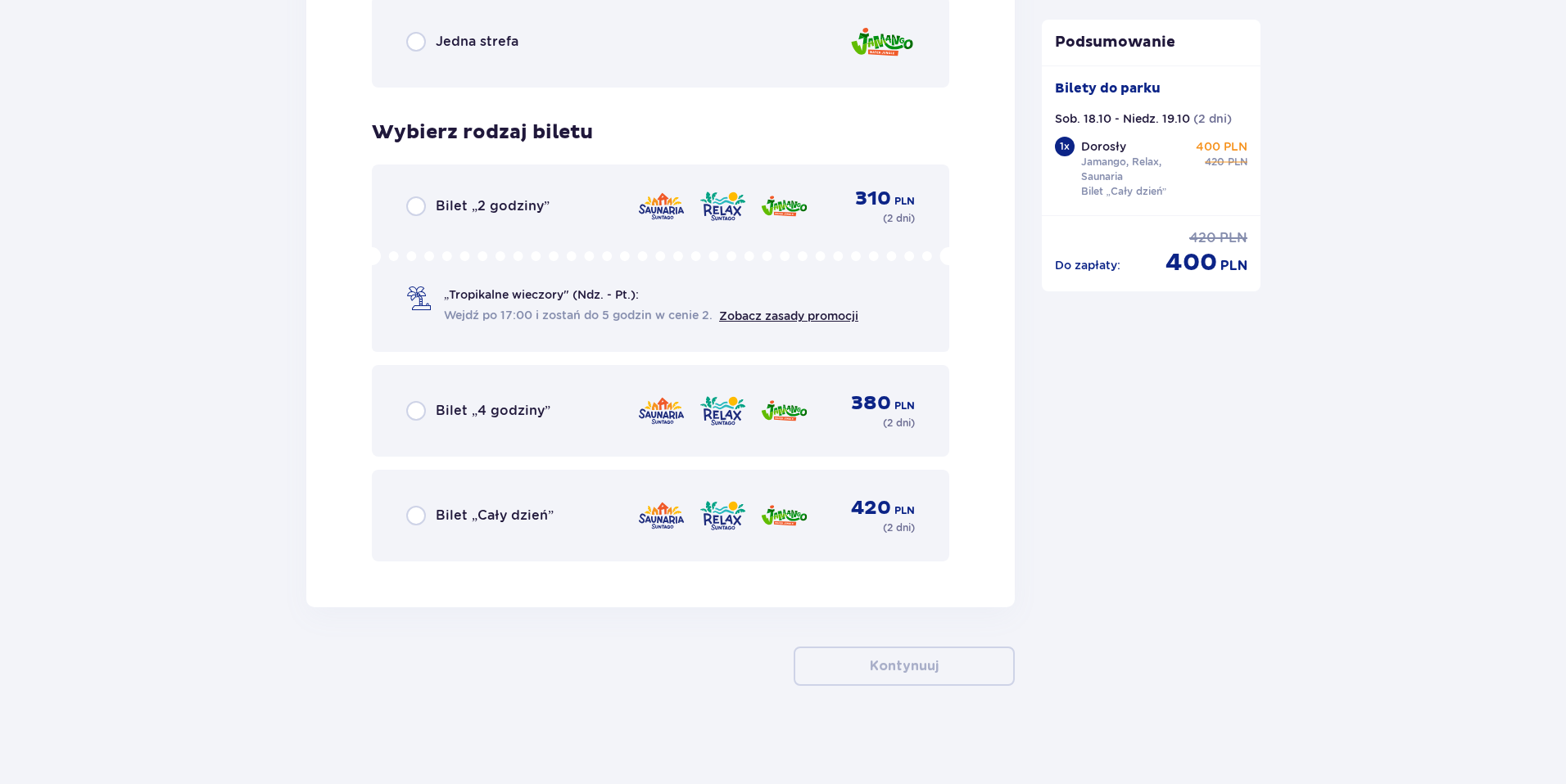
click at [419, 514] on input "radio" at bounding box center [416, 515] width 20 height 20
radio input "true"
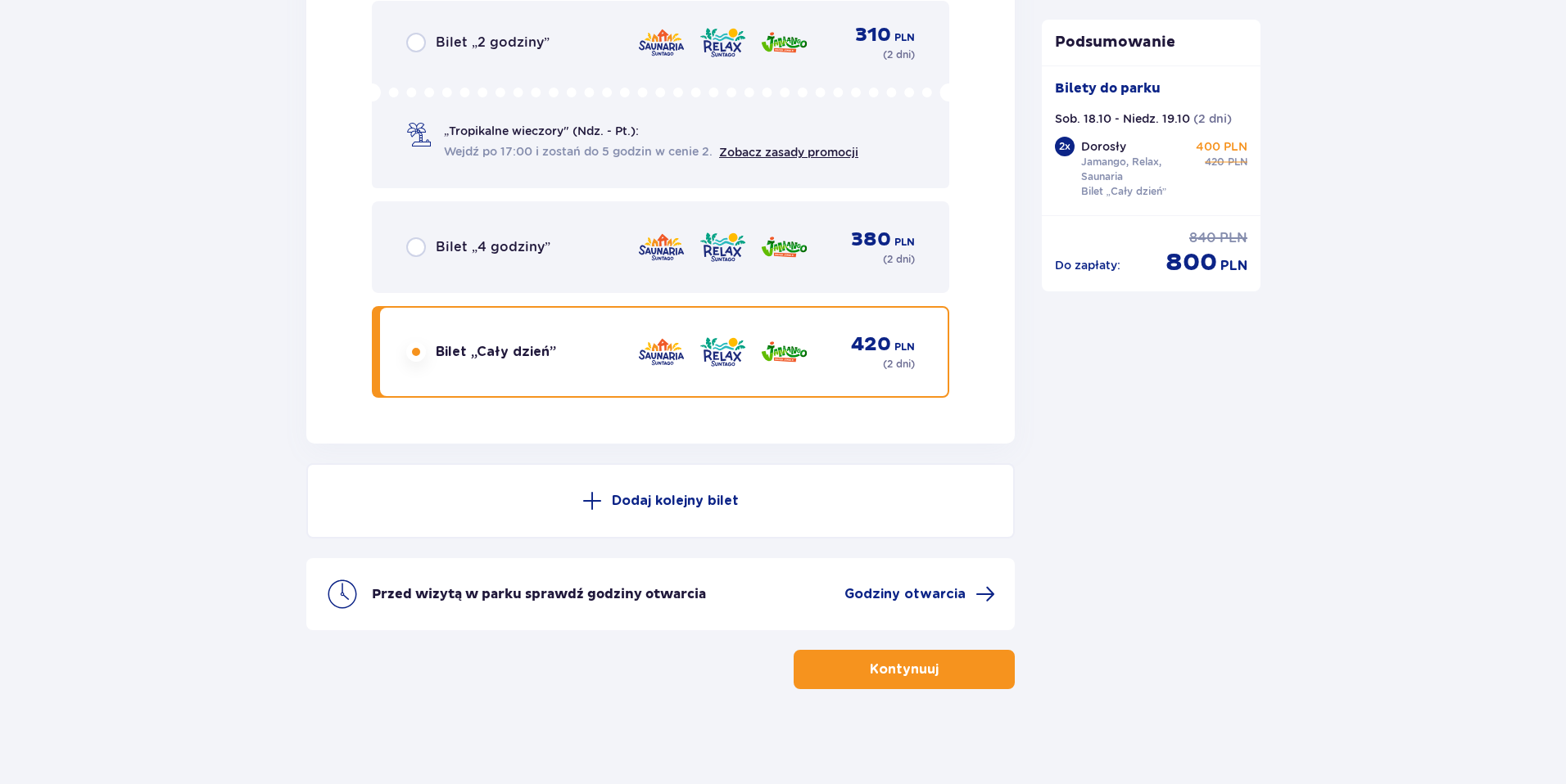
scroll to position [2750, 0]
